Goal: Transaction & Acquisition: Download file/media

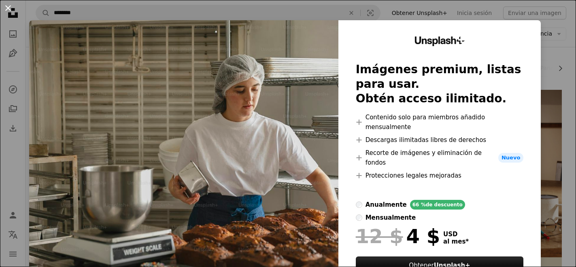
click at [9, 8] on button "An X shape" at bounding box center [8, 8] width 10 height 10
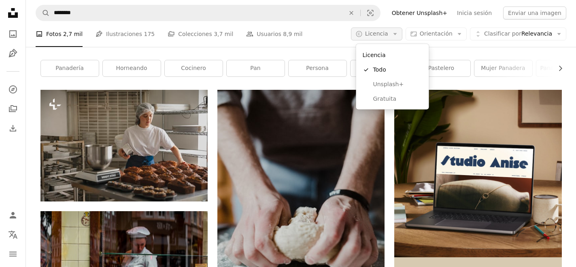
click at [397, 34] on icon "button" at bounding box center [395, 34] width 4 height 2
click at [384, 99] on span "Gratuita" at bounding box center [397, 99] width 49 height 8
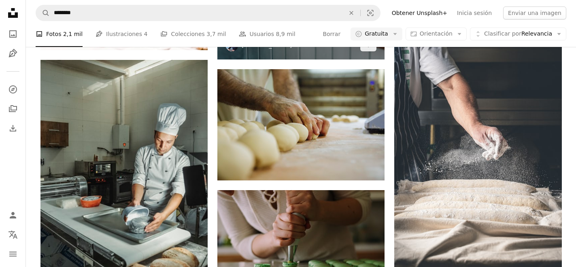
scroll to position [525, 0]
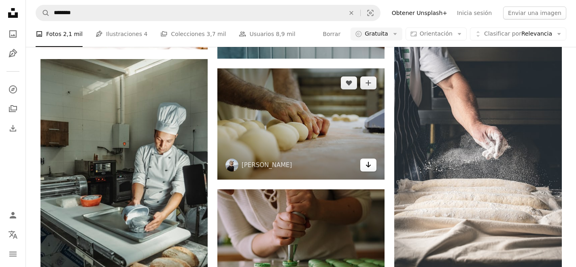
click at [370, 164] on icon "Arrow pointing down" at bounding box center [368, 165] width 6 height 10
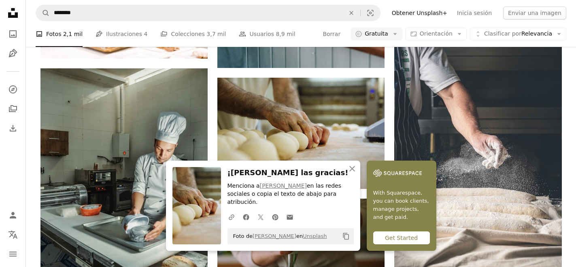
scroll to position [637, 0]
